Goal: Obtain resource: Download file/media

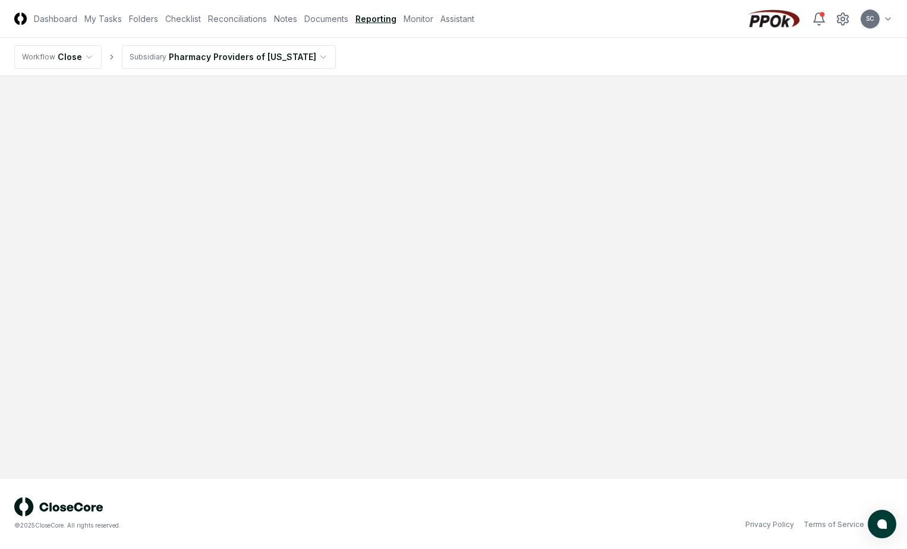
click at [367, 16] on link "Reporting" at bounding box center [375, 18] width 41 height 12
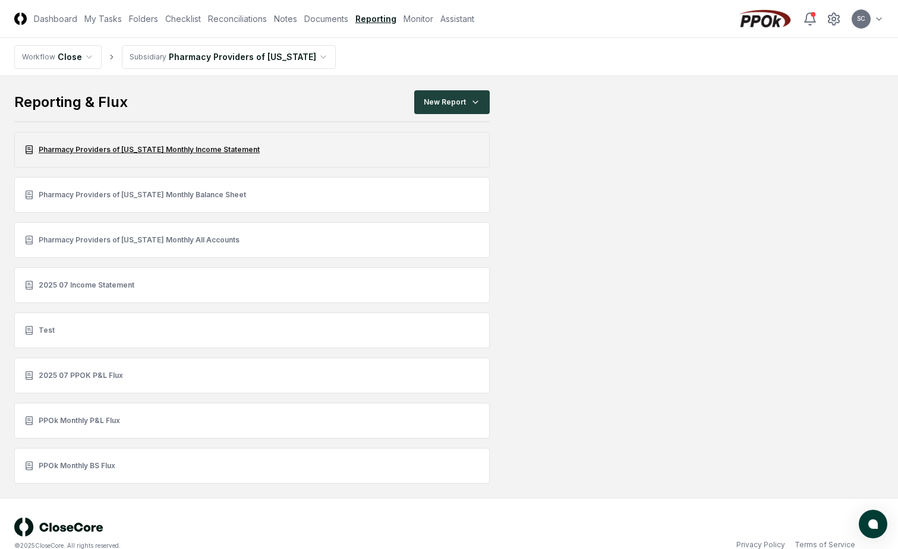
click at [168, 148] on link "Pharmacy Providers of [US_STATE] Monthly Income Statement" at bounding box center [251, 150] width 475 height 36
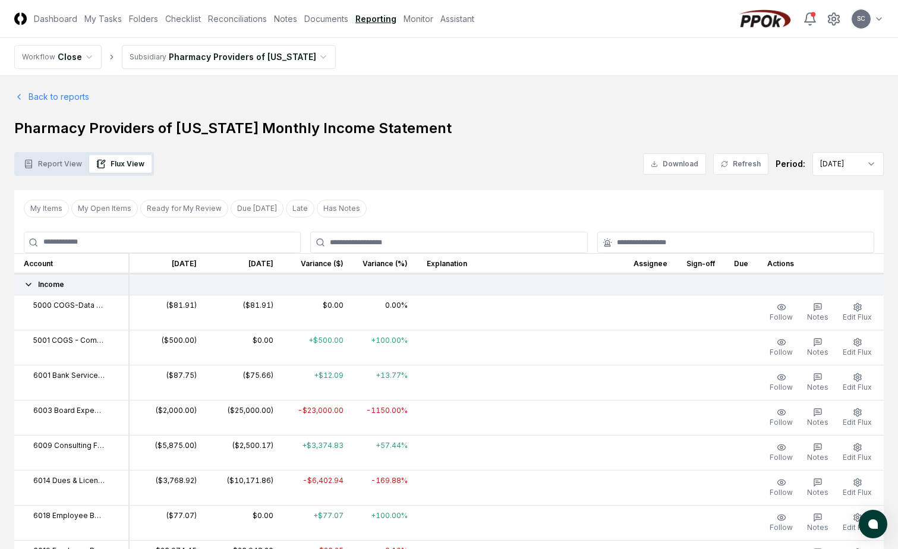
scroll to position [59, 0]
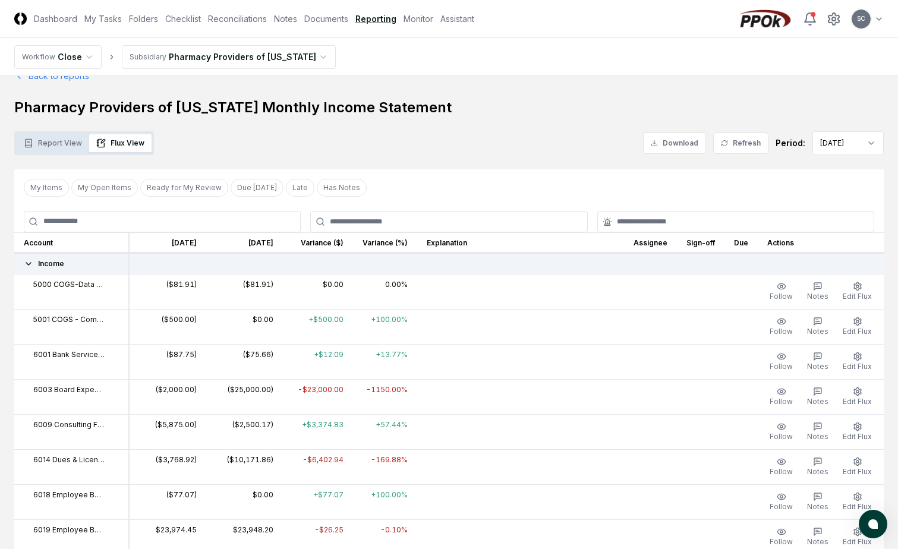
scroll to position [0, 0]
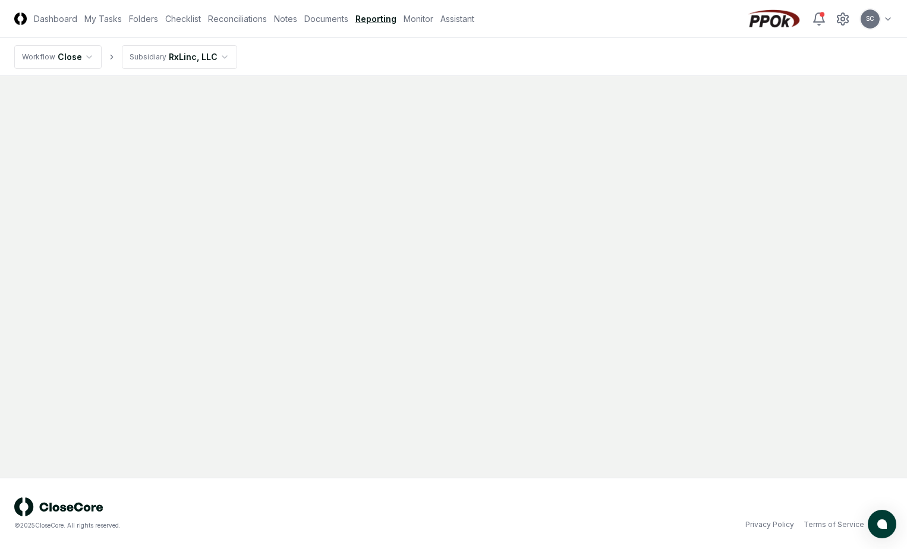
click at [375, 20] on link "Reporting" at bounding box center [375, 18] width 41 height 12
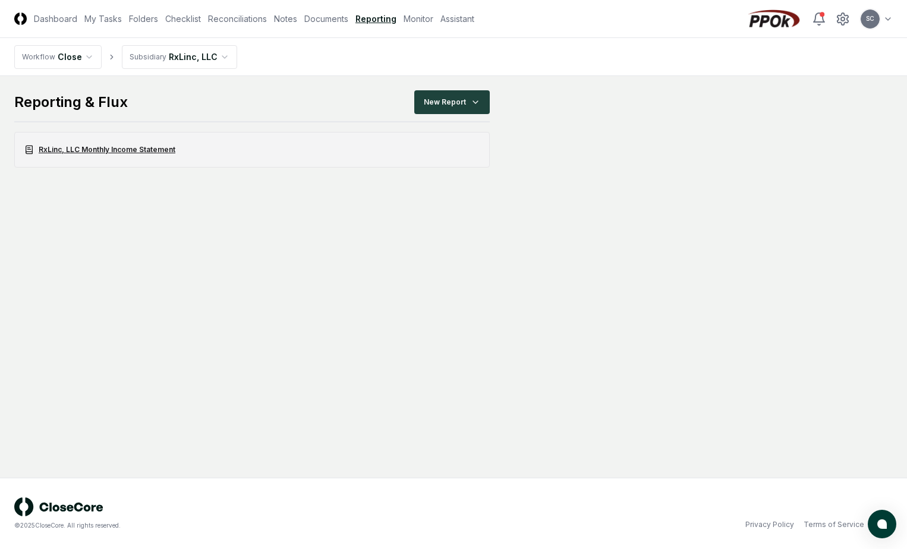
click at [109, 149] on link "RxLinc, LLC Monthly Income Statement" at bounding box center [251, 150] width 475 height 36
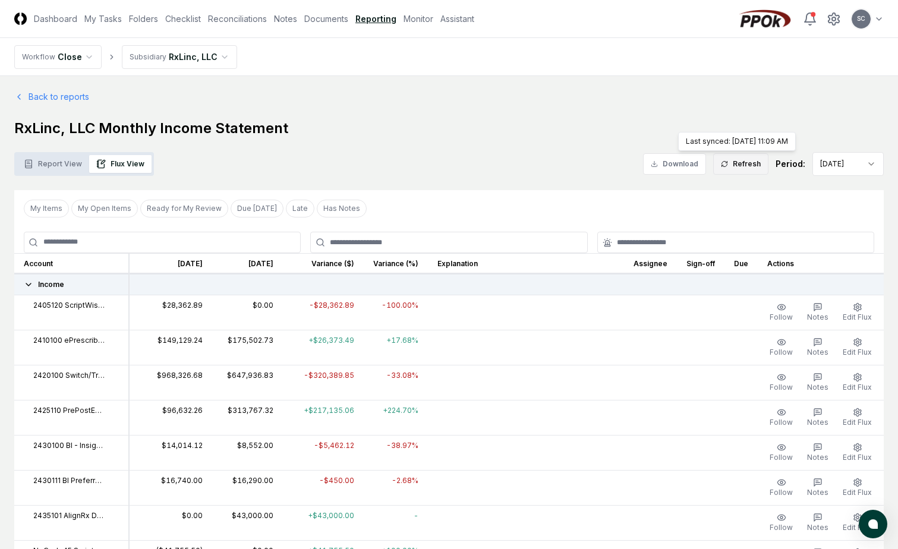
click at [753, 163] on button "Refresh" at bounding box center [740, 163] width 55 height 21
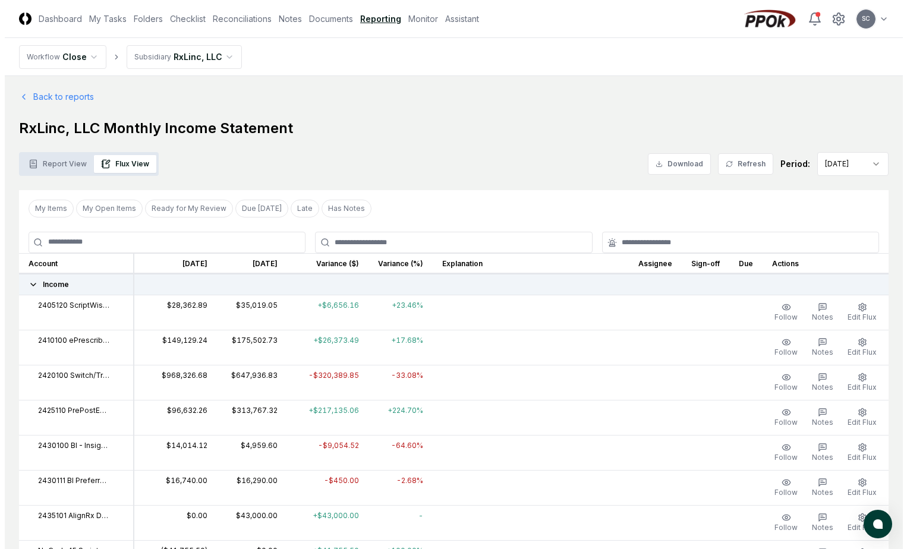
scroll to position [59, 0]
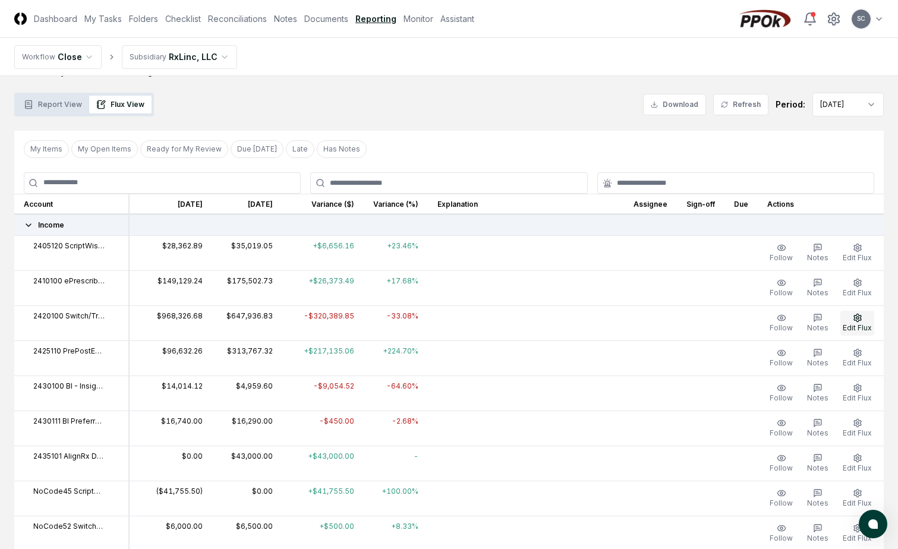
click at [856, 321] on icon "button" at bounding box center [856, 318] width 7 height 8
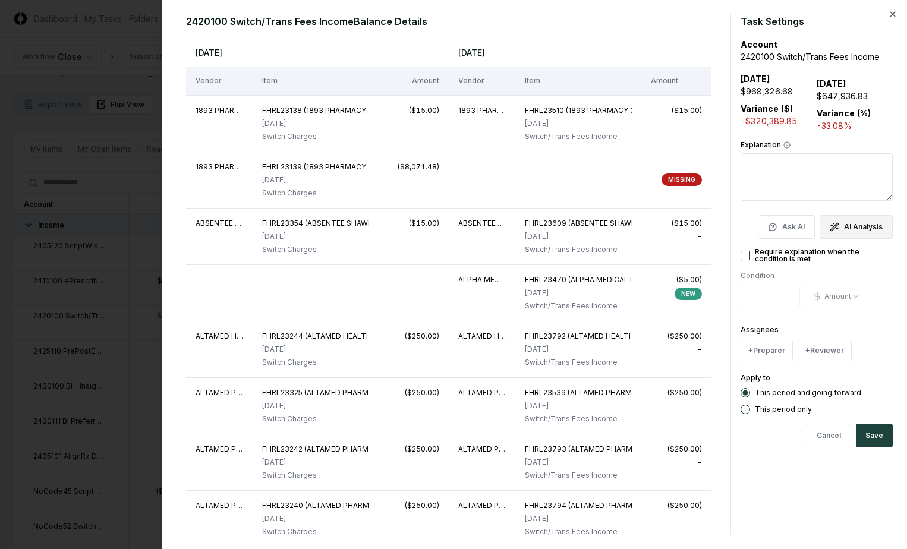
click at [852, 228] on button "AI Analysis" at bounding box center [855, 227] width 73 height 24
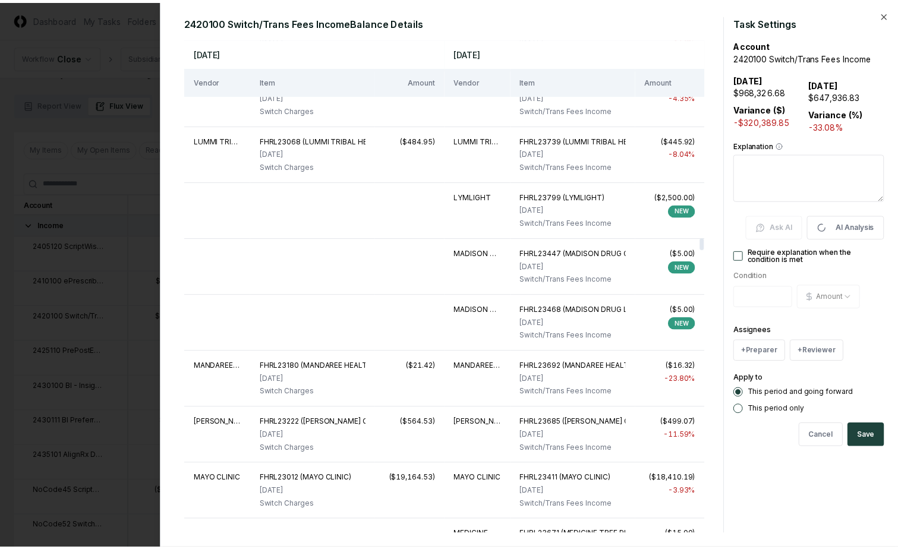
scroll to position [8079, 0]
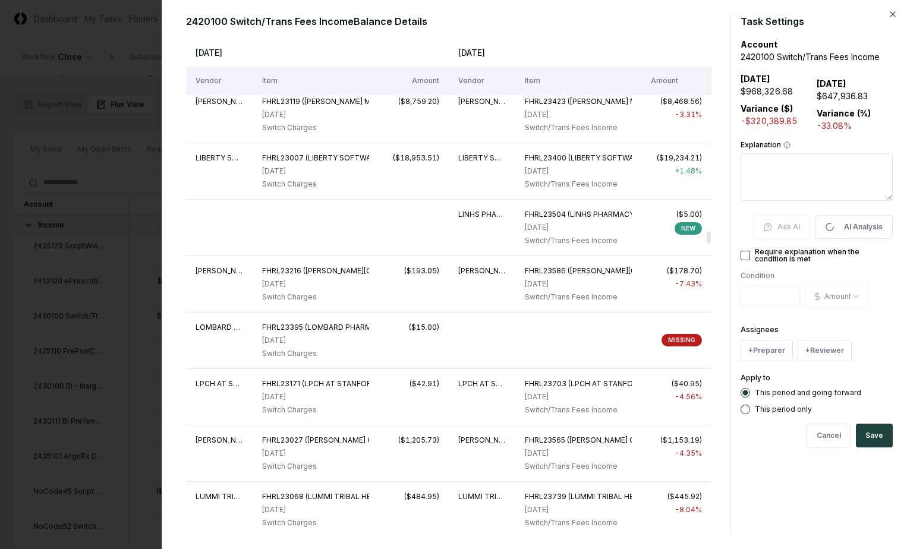
click at [897, 17] on div "2420100 Switch/Trans Fees Income Balance Details [DATE] [DATE] Vendor Item Amou…" at bounding box center [534, 274] width 745 height 549
click at [891, 15] on icon "button" at bounding box center [893, 15] width 10 height 10
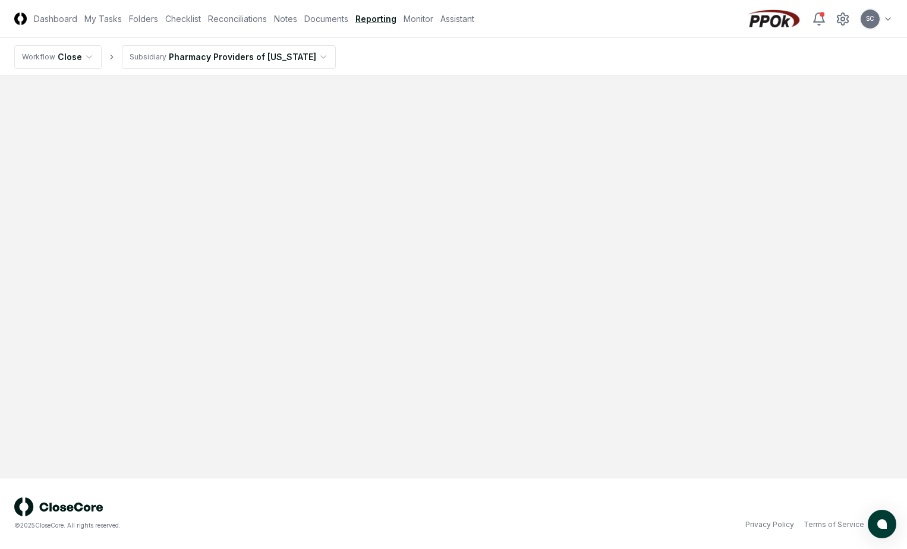
click at [377, 17] on link "Reporting" at bounding box center [375, 18] width 41 height 12
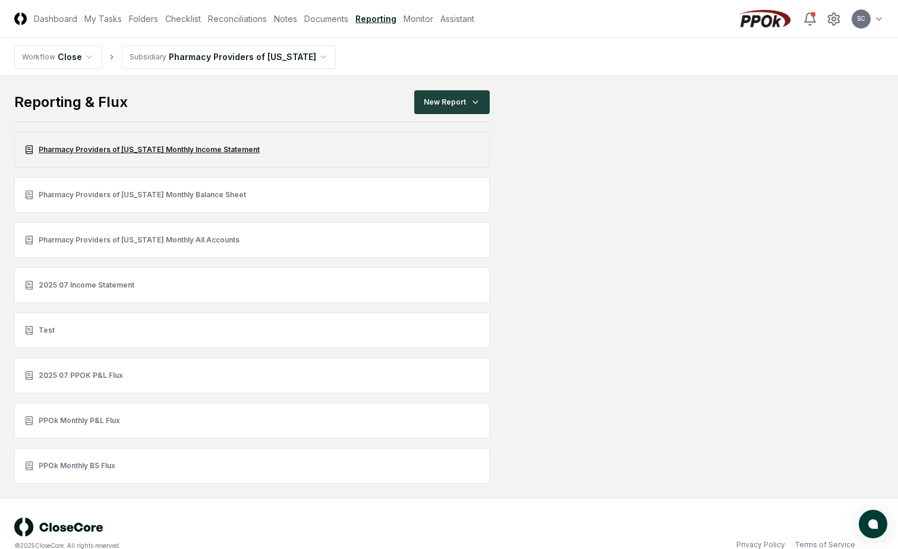
click at [119, 150] on link "Pharmacy Providers of [US_STATE] Monthly Income Statement" at bounding box center [251, 150] width 475 height 36
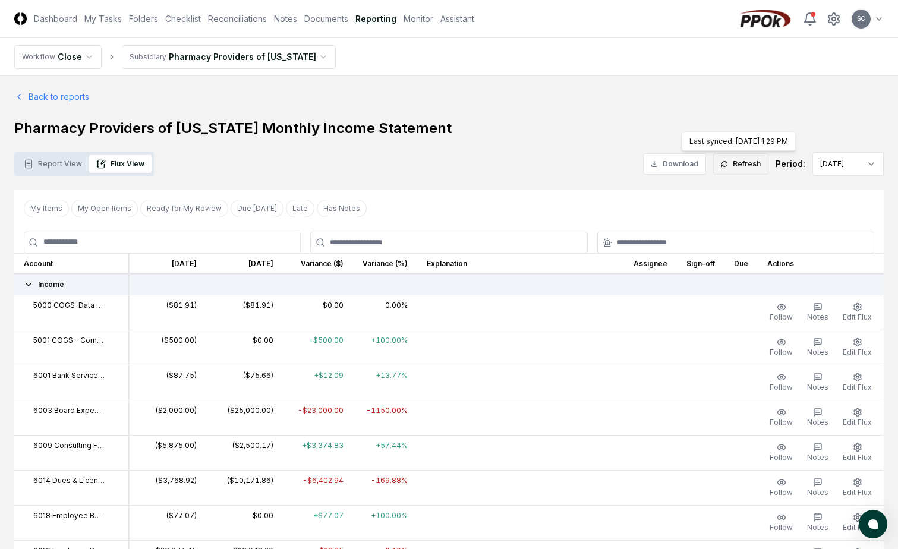
click at [738, 163] on button "Refresh" at bounding box center [740, 163] width 55 height 21
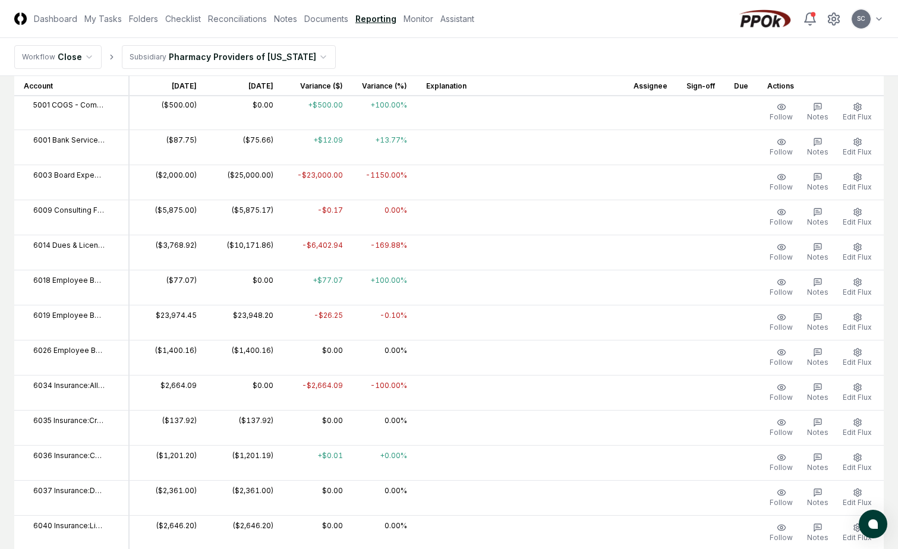
scroll to position [238, 0]
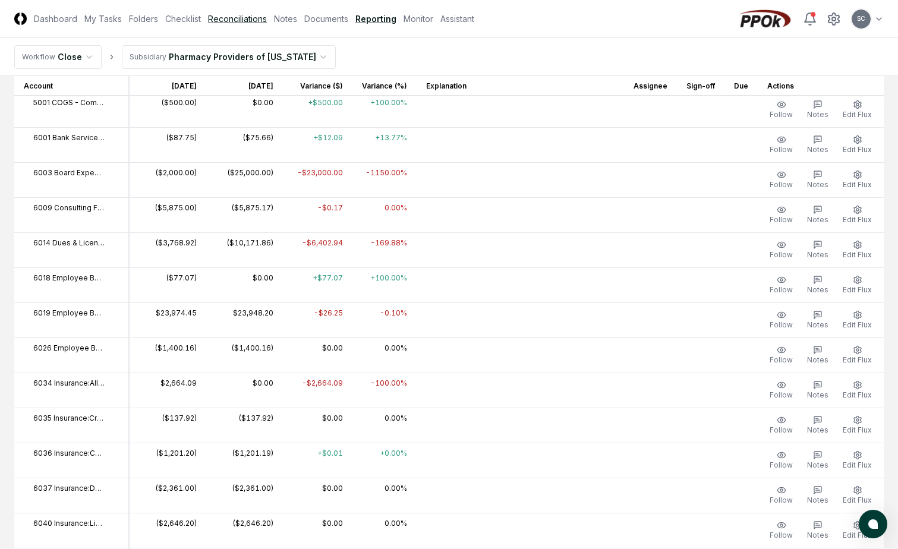
click at [258, 18] on link "Reconciliations" at bounding box center [237, 18] width 59 height 12
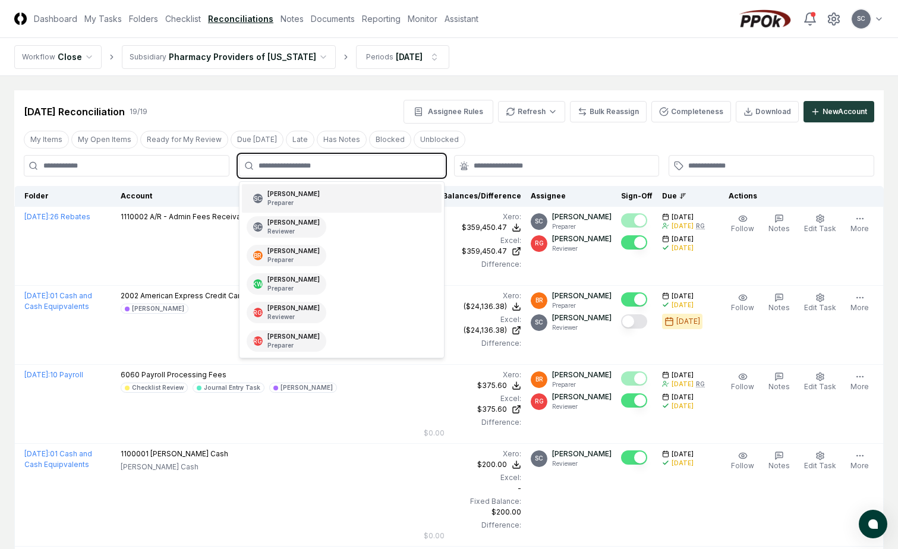
click at [281, 162] on input "text" at bounding box center [347, 165] width 178 height 11
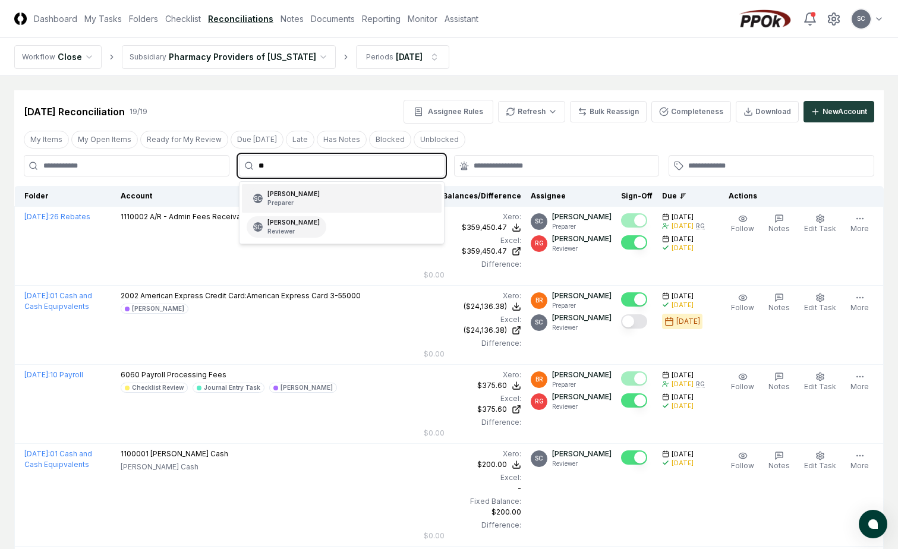
type input "***"
click at [295, 204] on p "Preparer" at bounding box center [293, 202] width 52 height 9
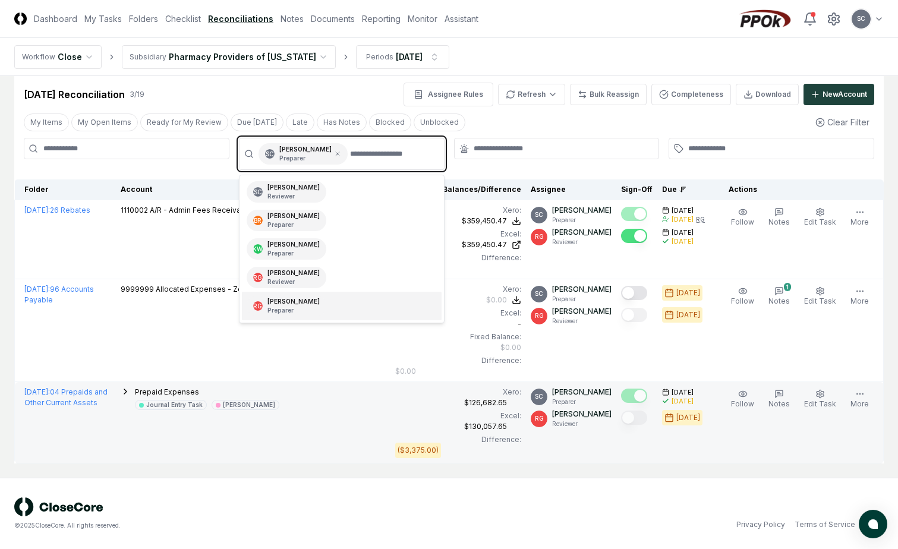
scroll to position [30, 0]
click at [165, 394] on span "Prepaid Expenses" at bounding box center [167, 391] width 64 height 9
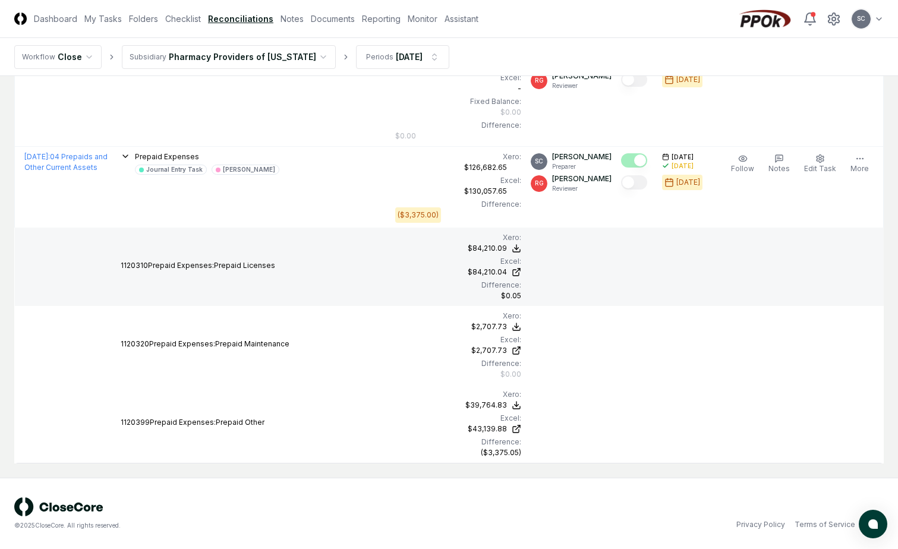
scroll to position [266, 0]
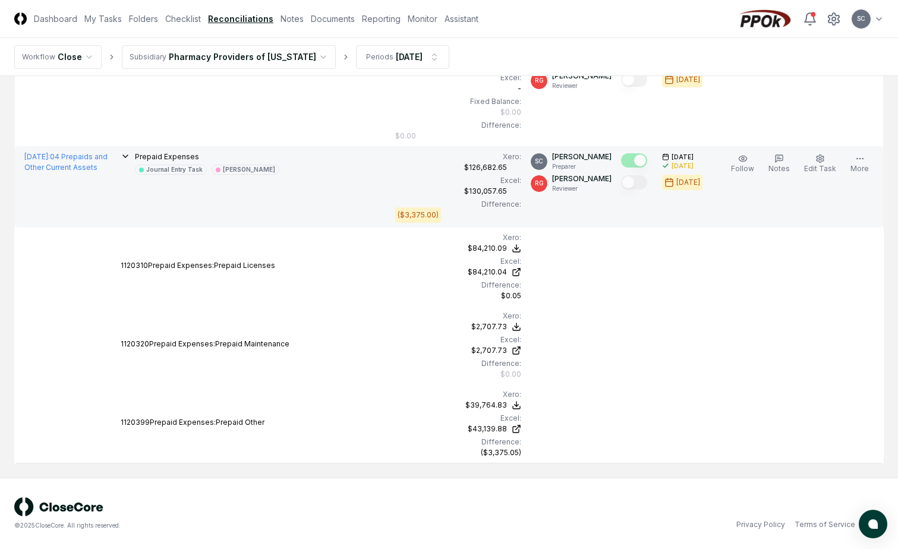
click at [163, 156] on span "Prepaid Expenses" at bounding box center [167, 156] width 64 height 9
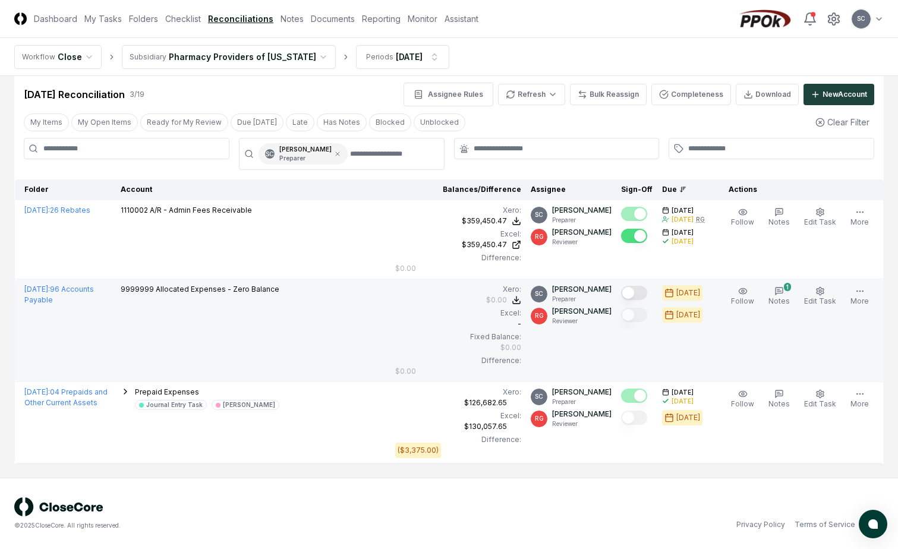
scroll to position [0, 0]
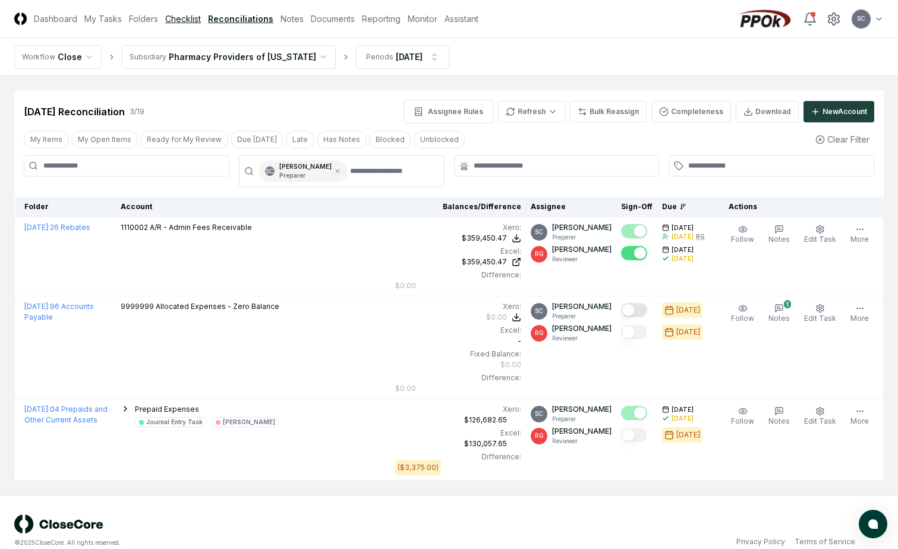
click at [178, 20] on link "Checklist" at bounding box center [183, 18] width 36 height 12
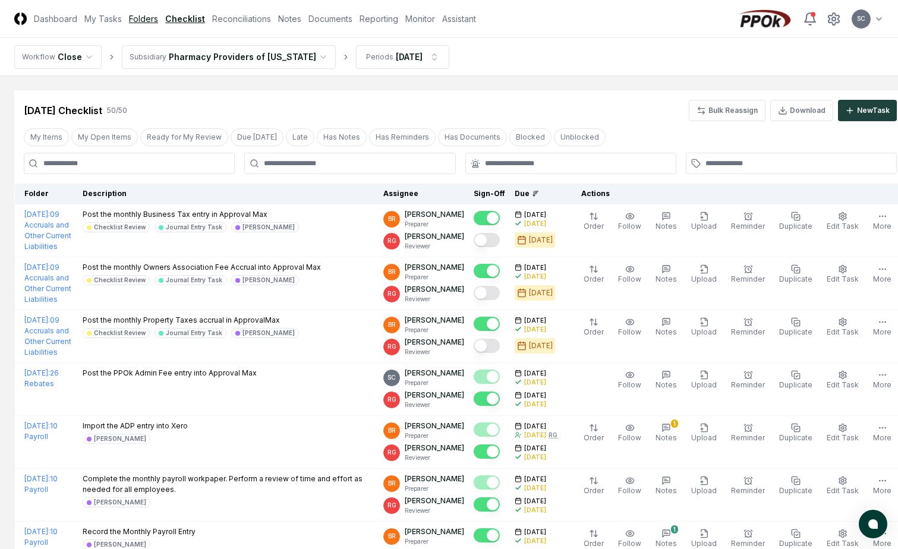
click at [130, 18] on link "Folders" at bounding box center [143, 18] width 29 height 12
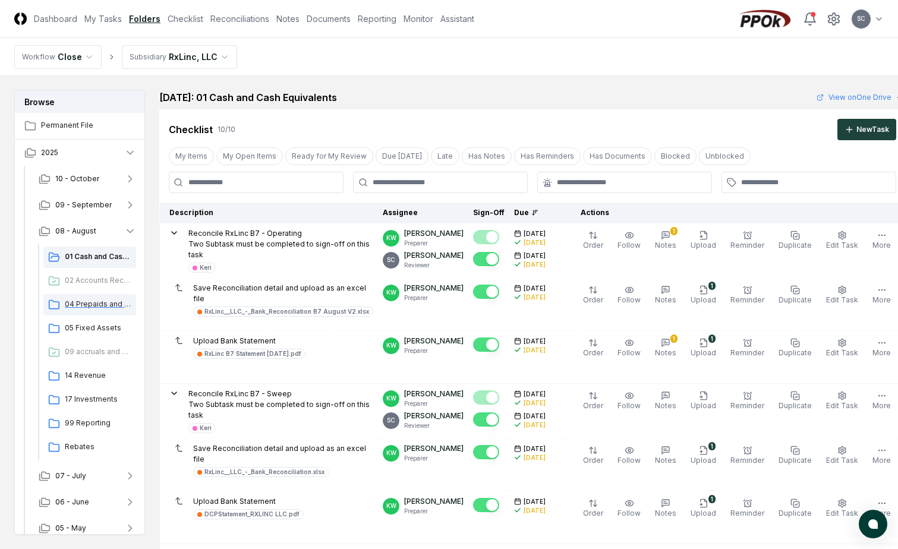
click at [94, 304] on span "04 Prepaids and Other Current Assets" at bounding box center [98, 304] width 67 height 11
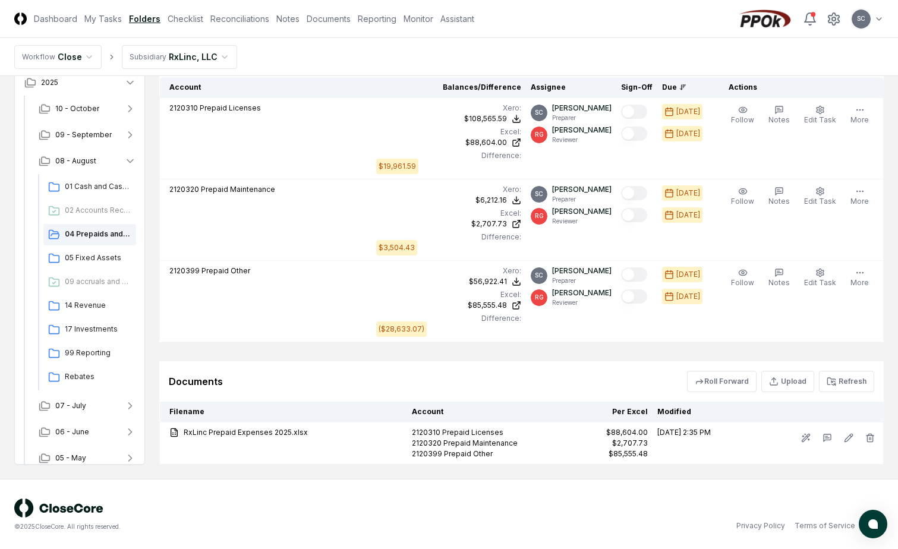
scroll to position [298, 0]
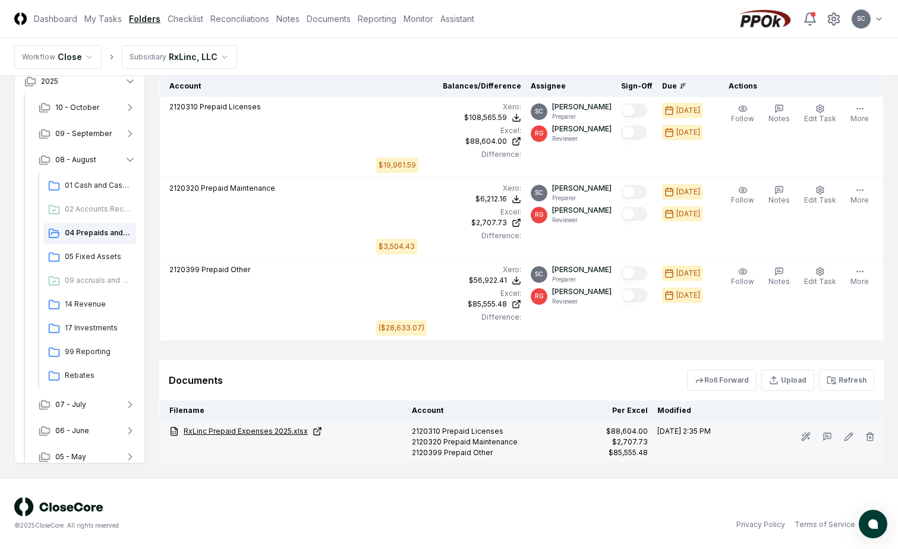
click at [248, 426] on link "RxLinc Prepaid Expenses 2025.xlsx" at bounding box center [285, 431] width 233 height 11
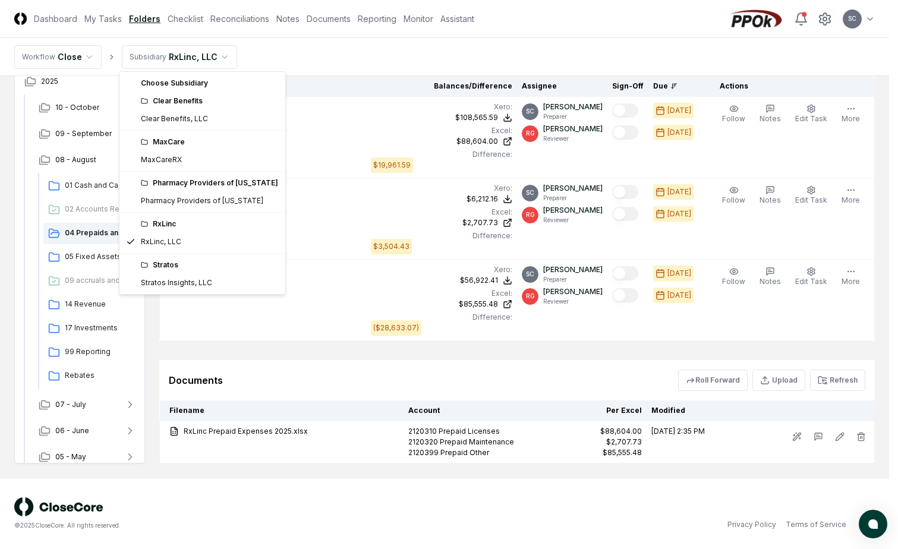
click at [150, 56] on html "CloseCore Dashboard My Tasks Folders Checklist Reconciliations Notes Documents …" at bounding box center [449, 125] width 898 height 847
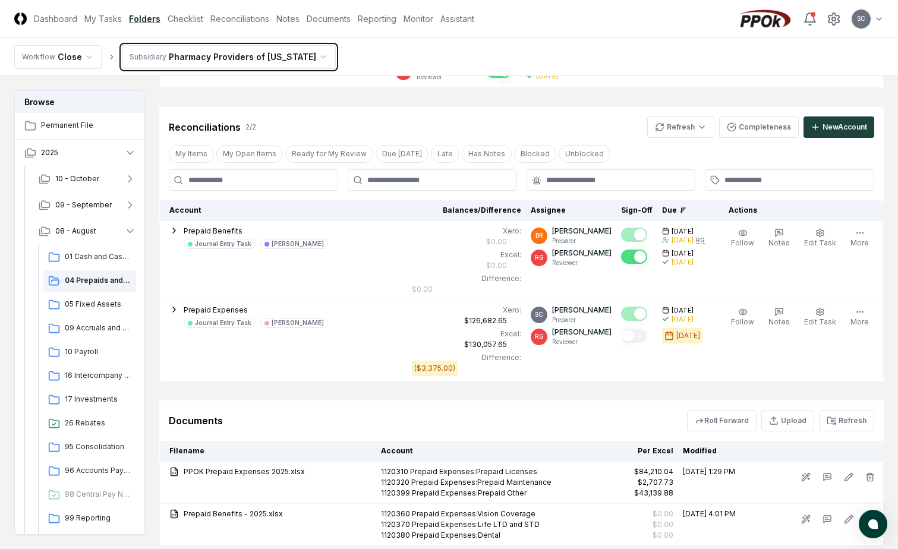
scroll to position [297, 0]
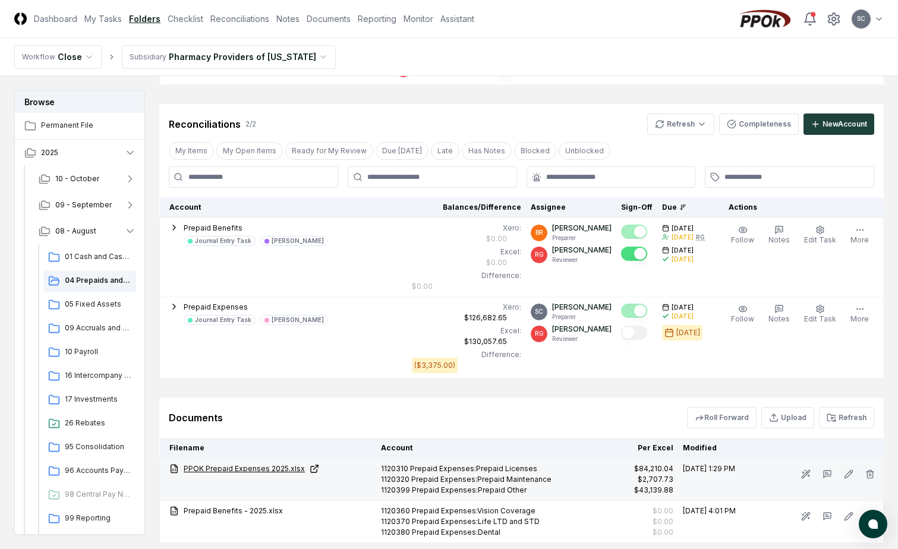
click at [240, 470] on link "PPOK Prepaid Expenses 2025.xlsx" at bounding box center [270, 468] width 202 height 11
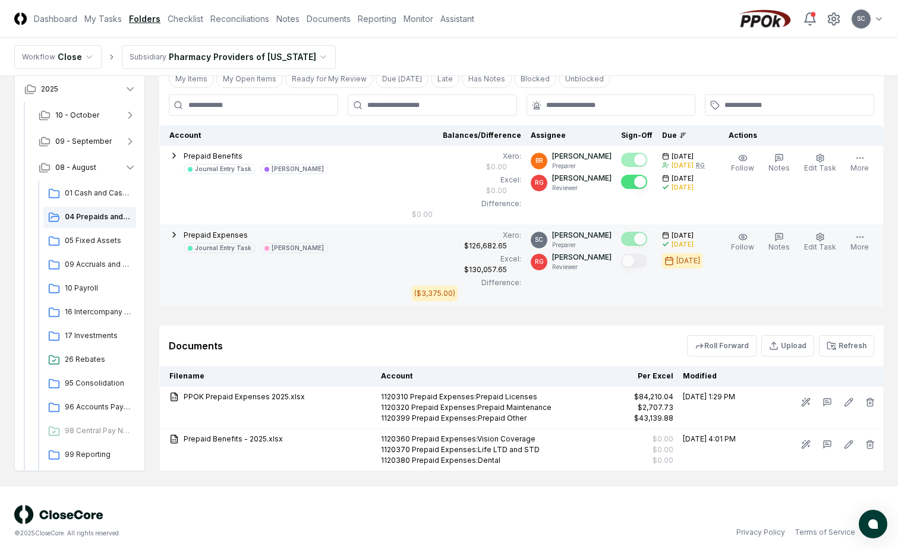
scroll to position [377, 0]
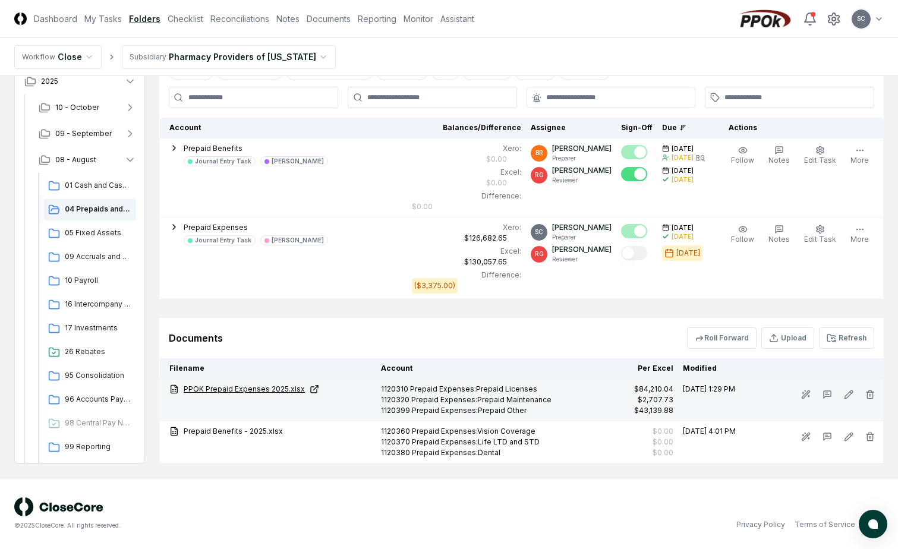
click at [264, 388] on link "PPOK Prepaid Expenses 2025.xlsx" at bounding box center [270, 389] width 202 height 11
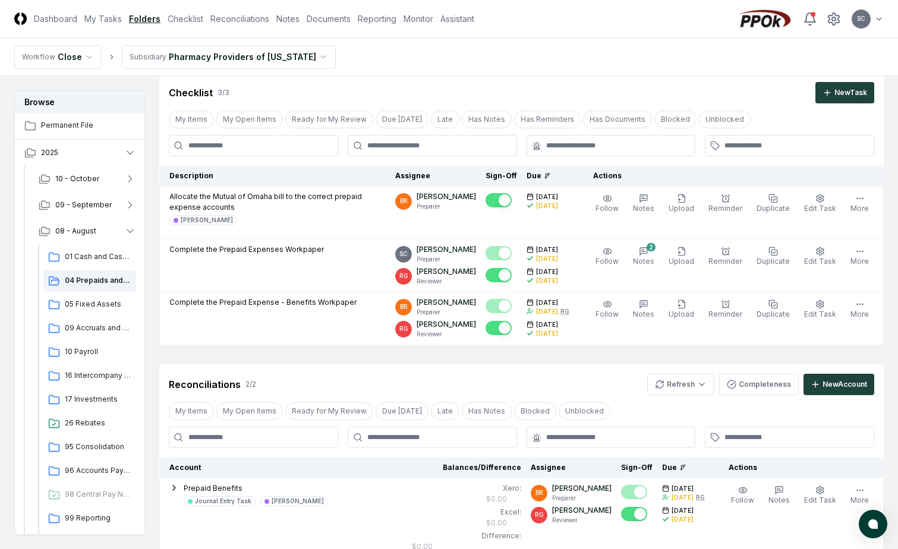
scroll to position [0, 0]
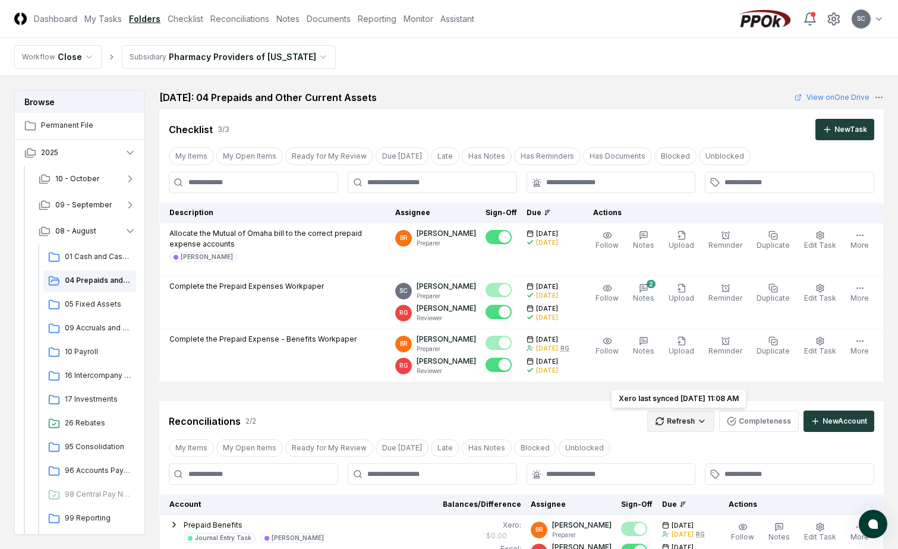
click at [680, 424] on html "CloseCore Dashboard My Tasks Folders Checklist Reconciliations Notes Documents …" at bounding box center [449, 463] width 898 height 926
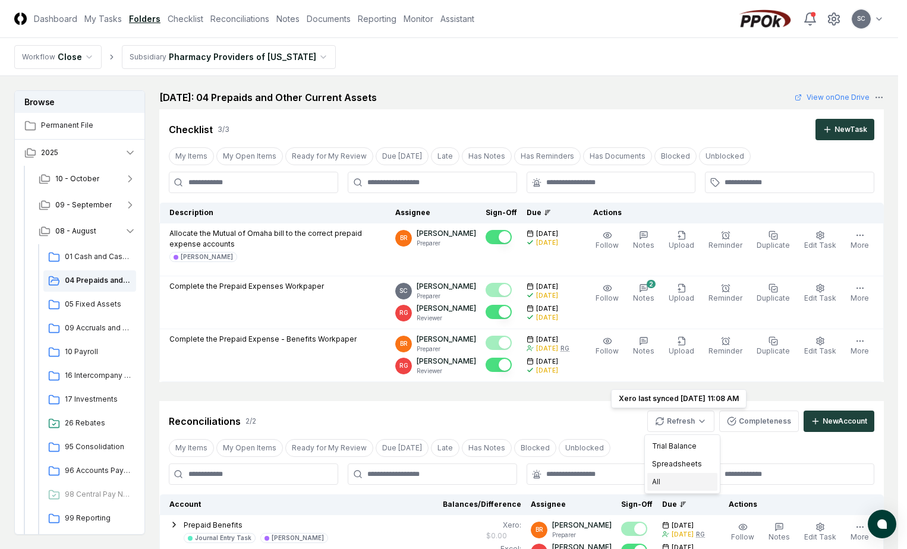
click at [669, 489] on div "All" at bounding box center [682, 482] width 70 height 18
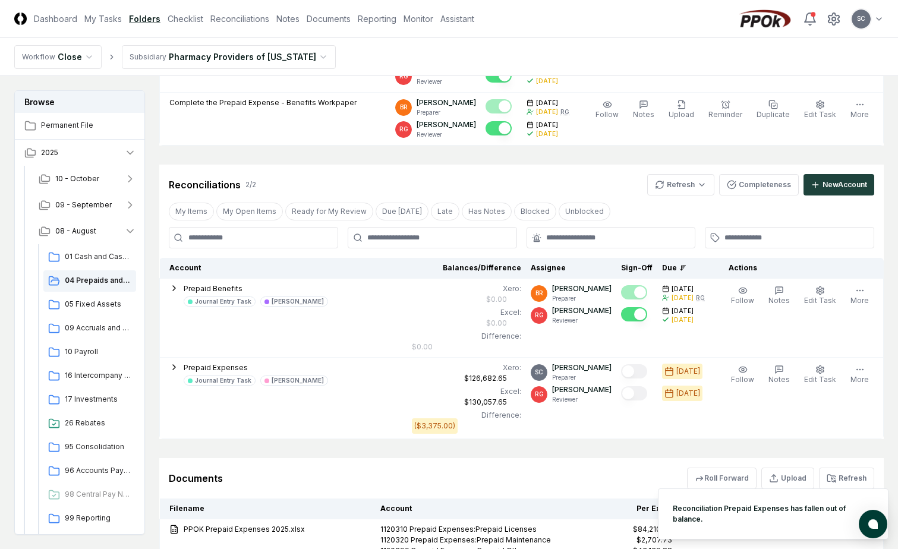
scroll to position [238, 0]
